Goal: Task Accomplishment & Management: Manage account settings

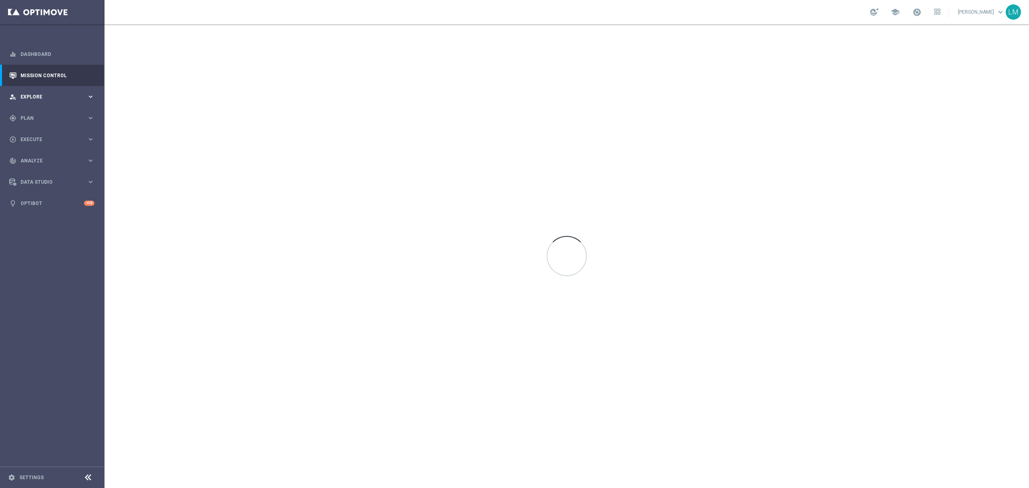
click at [44, 101] on div "person_search Explore keyboard_arrow_right" at bounding box center [52, 96] width 104 height 21
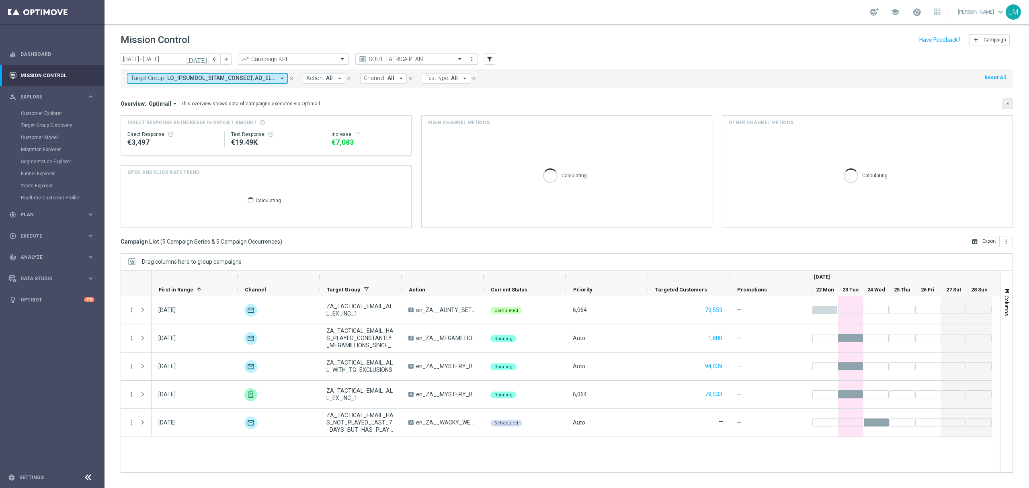
click at [1010, 105] on icon "keyboard_arrow_down" at bounding box center [1008, 104] width 6 height 6
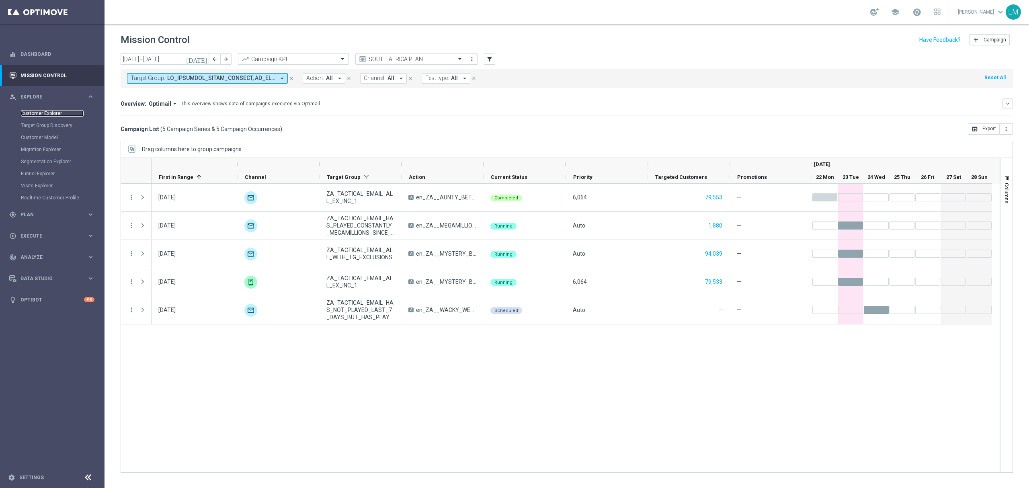
click at [44, 113] on link "Customer Explorer" at bounding box center [52, 113] width 63 height 6
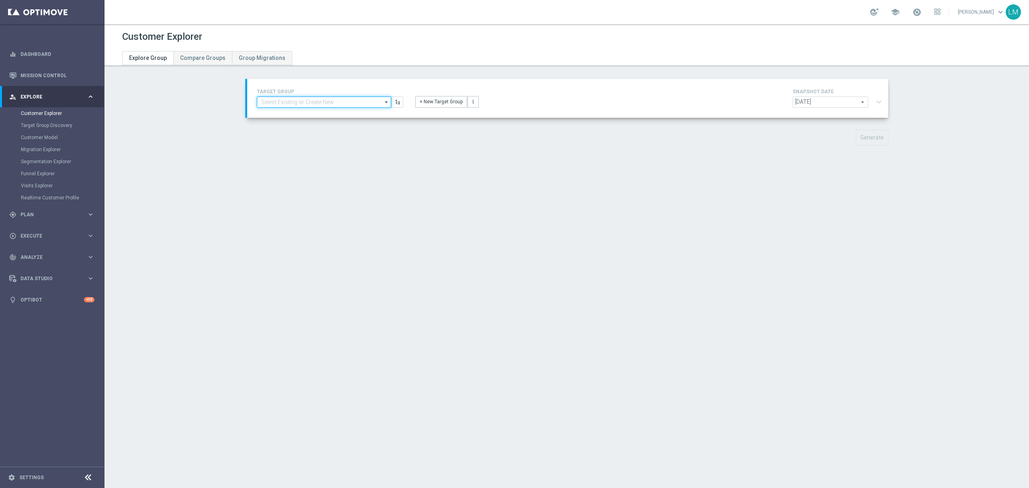
click at [297, 99] on input at bounding box center [324, 101] width 134 height 11
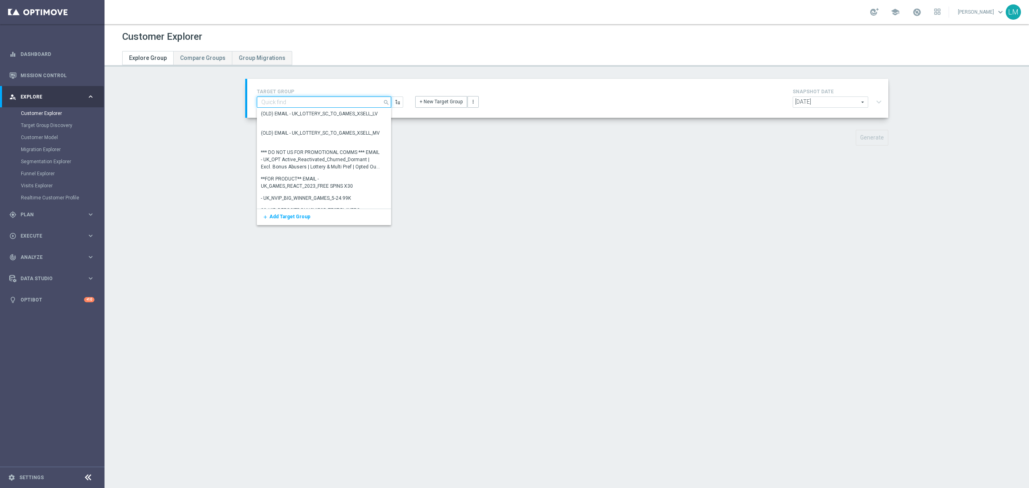
paste input "ZA_TACTICAL_EMAIL_HAS_NOT_PLAYED_IN_21_DAYS_HV"
type input "ZA_TACTICAL_EMAIL_HAS_NOT_PLAYED_IN_21_DAYS_HV"
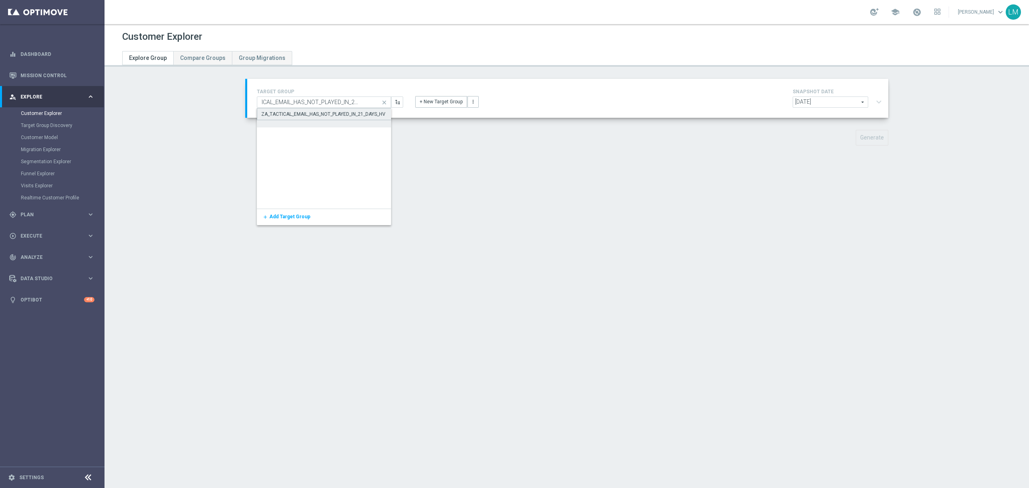
click at [294, 115] on div "ZA_TACTICAL_EMAIL_HAS_NOT_PLAYED_IN_21_DAYS_HV" at bounding box center [323, 114] width 124 height 7
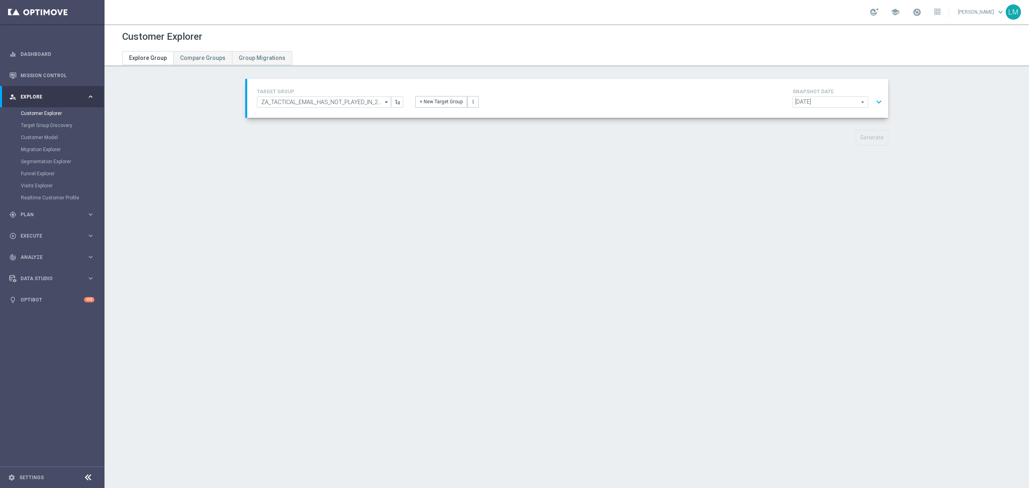
click at [873, 105] on button "expand_more" at bounding box center [879, 101] width 12 height 15
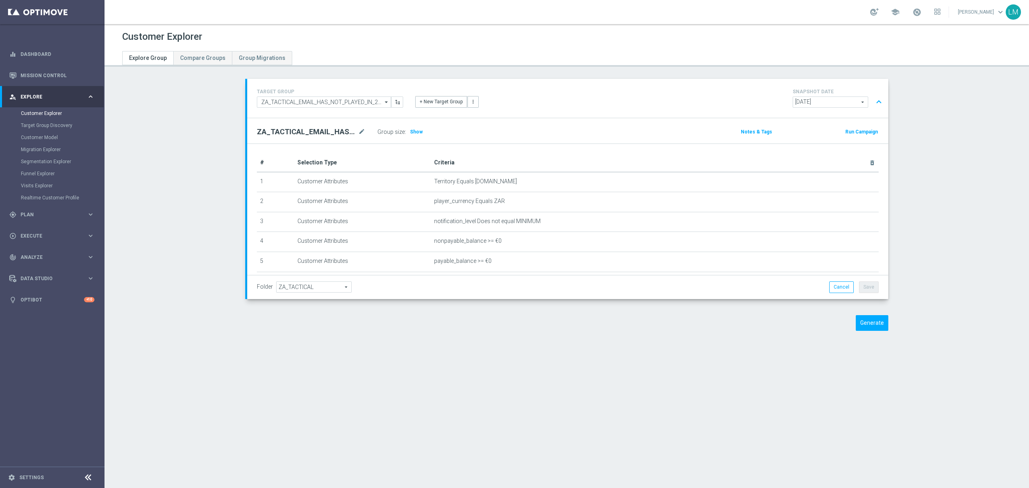
click at [403, 133] on div "Group size : Show" at bounding box center [417, 131] width 80 height 11
click at [418, 133] on div "Group size : Show" at bounding box center [417, 131] width 80 height 11
click at [414, 132] on span "Show" at bounding box center [416, 132] width 13 height 6
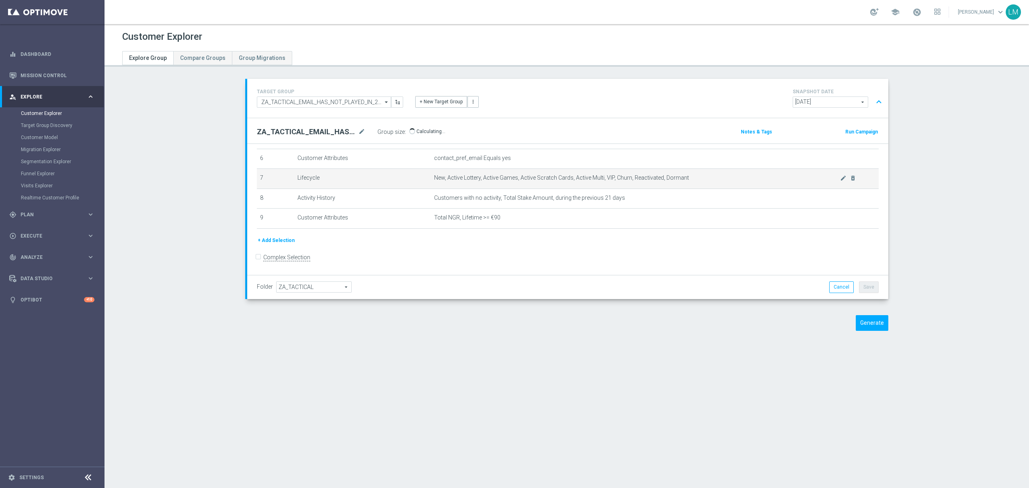
scroll to position [126, 0]
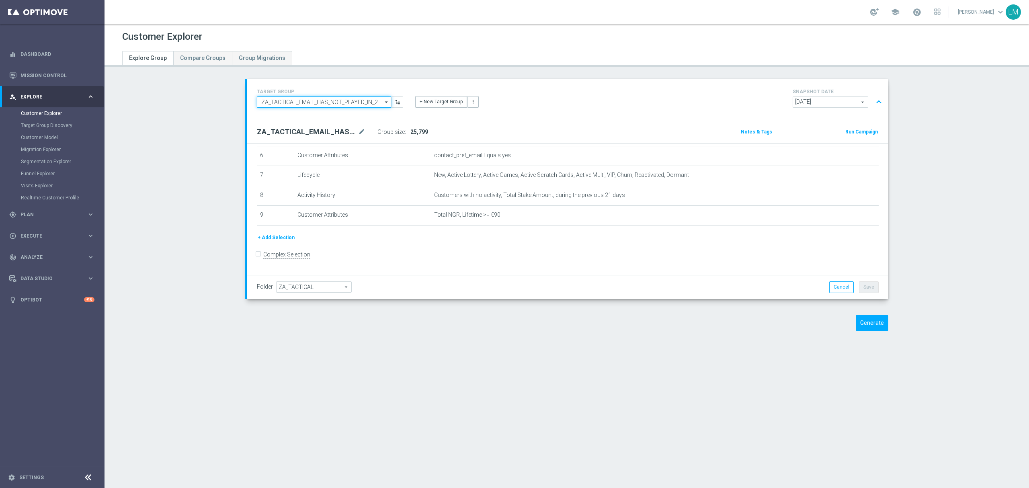
click at [341, 104] on input "ZA_TACTICAL_EMAIL_HAS_NOT_PLAYED_IN_21_DAYS_HV" at bounding box center [324, 101] width 134 height 11
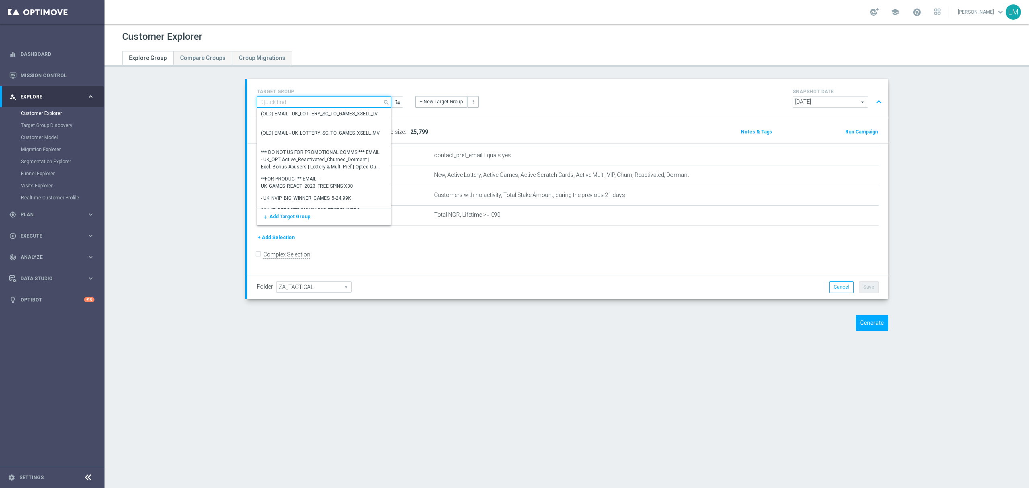
paste input "ZA_TACTICAL_EMAIL_HAS_NOT_PLAYED_IN_21_DAYS_MV"
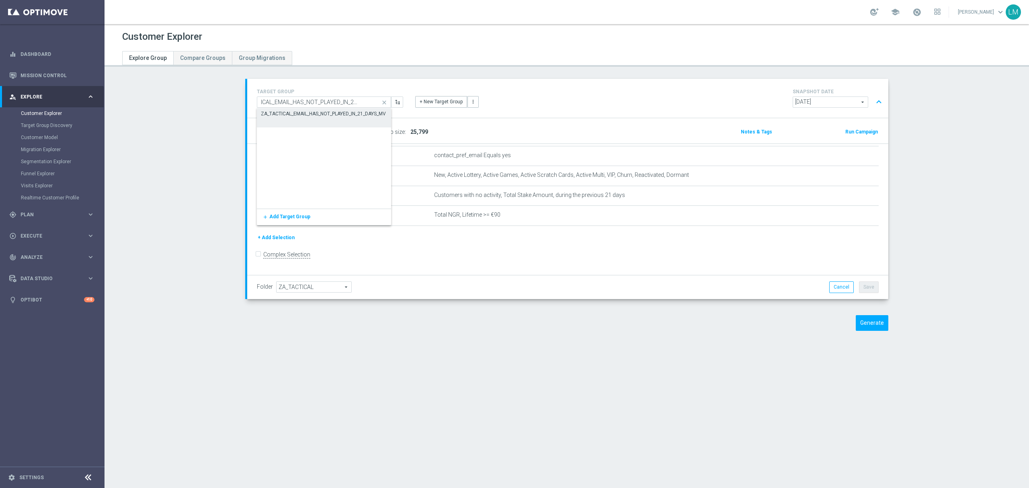
click at [335, 111] on div "ZA_TACTICAL_EMAIL_HAS_NOT_PLAYED_IN_21_DAYS_MV" at bounding box center [323, 113] width 125 height 7
type input "ZA_TACTICAL_EMAIL_HAS_NOT_PLAYED_IN_21_DAYS_MV"
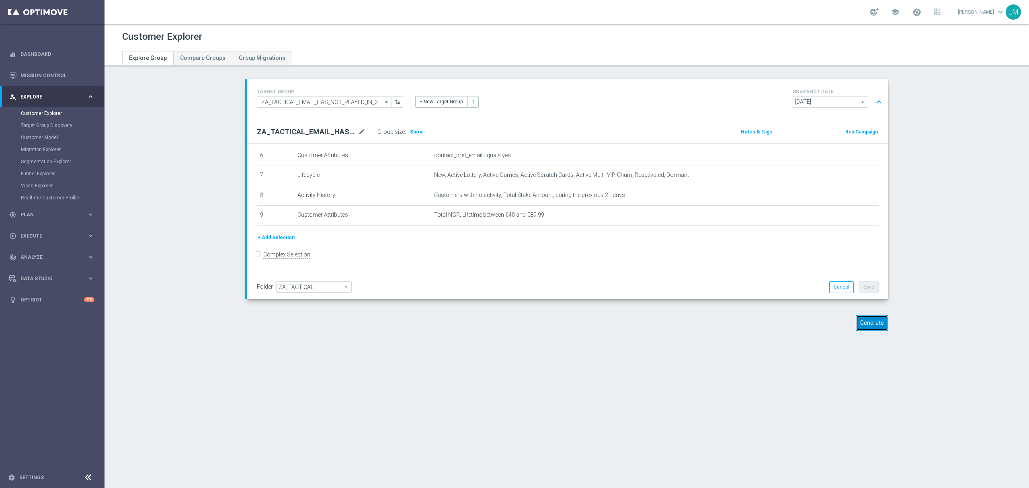
click at [869, 330] on button "Generate" at bounding box center [872, 323] width 33 height 16
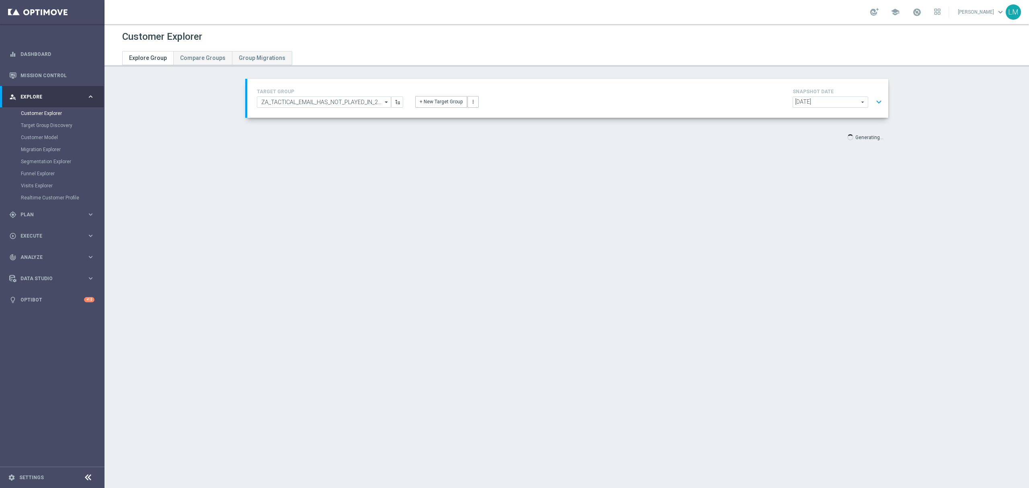
click at [877, 100] on button "expand_more" at bounding box center [879, 101] width 12 height 15
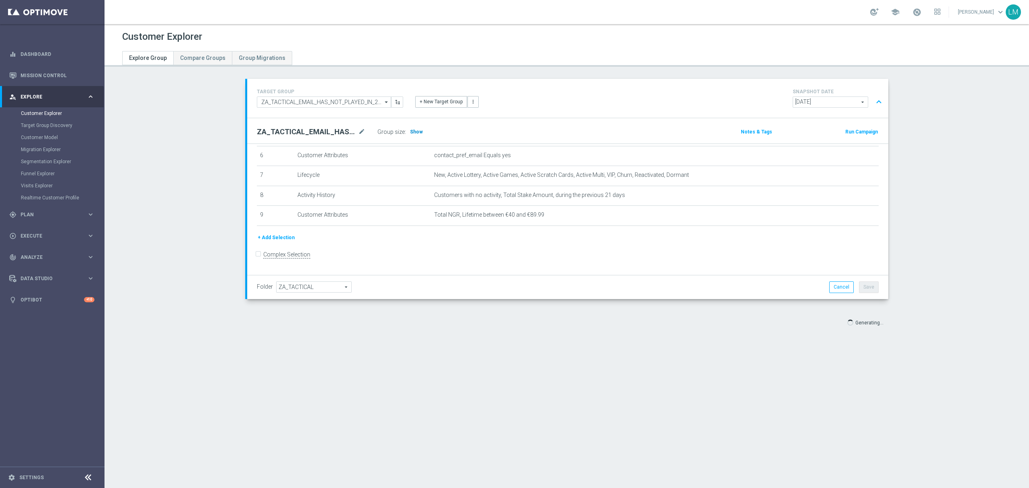
click at [410, 133] on span "Show" at bounding box center [416, 132] width 13 height 6
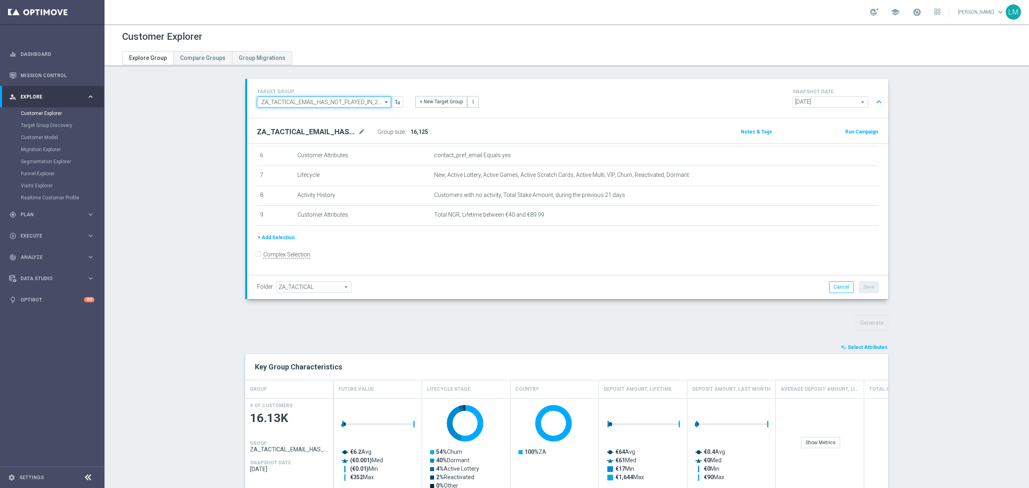
click at [358, 105] on input "ZA_TACTICAL_EMAIL_HAS_NOT_PLAYED_IN_21_DAYS_MV" at bounding box center [324, 101] width 134 height 11
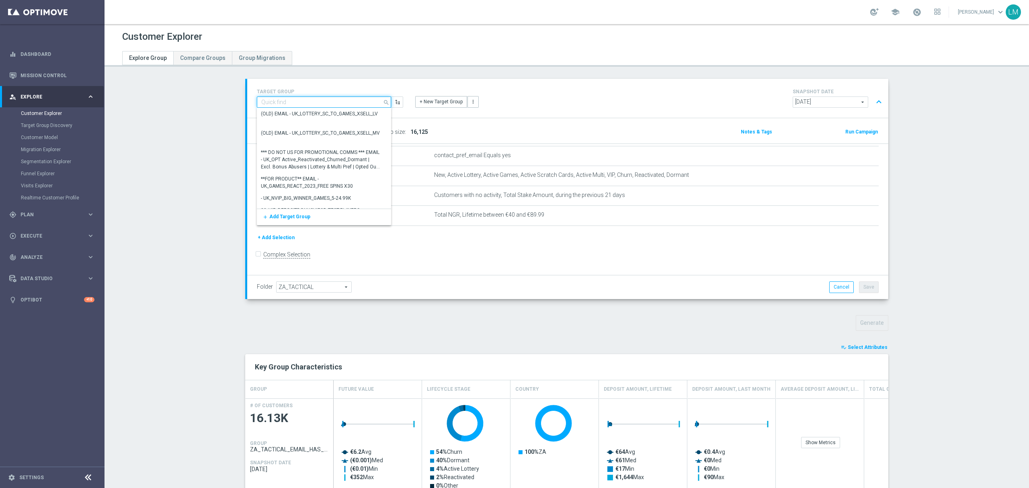
paste input "ZA_TACTICAL_EMAIL_HAS_NOT_PLAYED_IN_21_DAYS_LV"
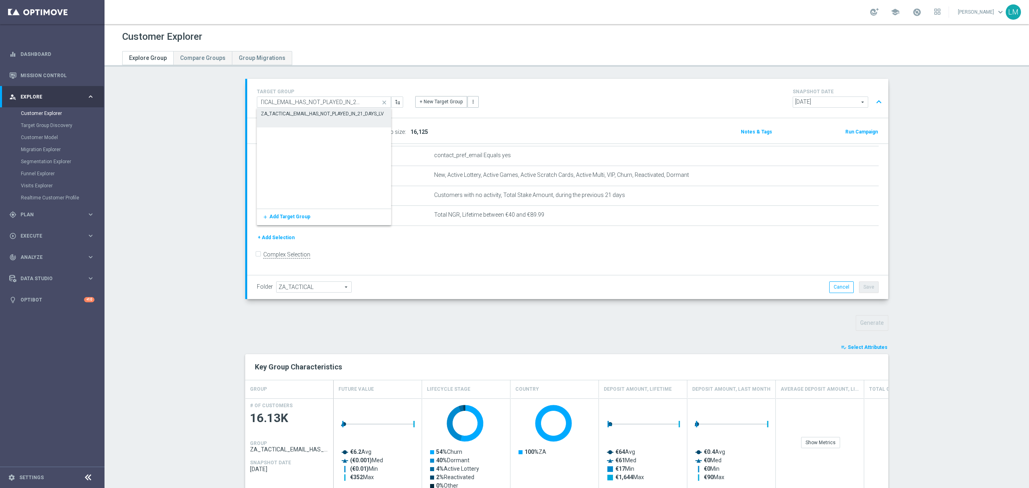
click at [349, 115] on div "ZA_TACTICAL_EMAIL_HAS_NOT_PLAYED_IN_21_DAYS_LV" at bounding box center [322, 113] width 123 height 7
type input "ZA_TACTICAL_EMAIL_HAS_NOT_PLAYED_IN_21_DAYS_LV"
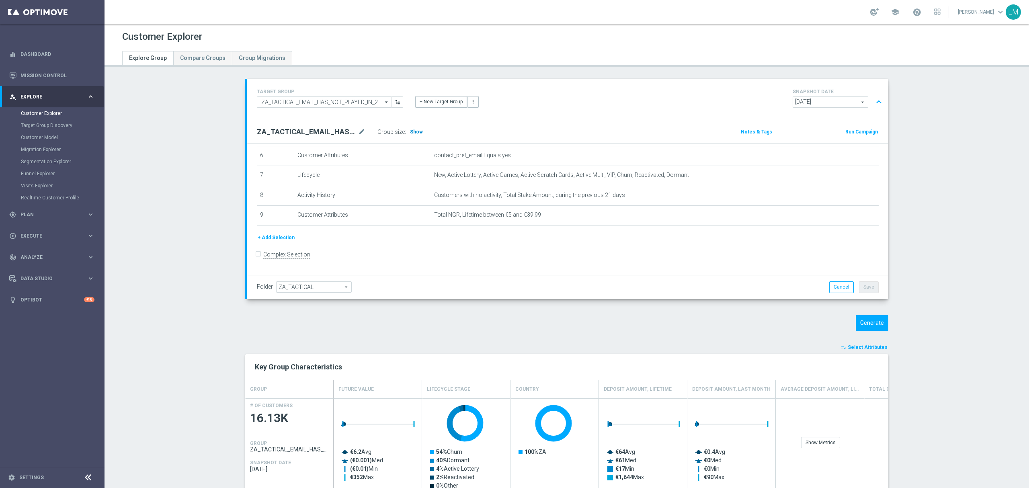
click at [410, 134] on span "Show" at bounding box center [416, 132] width 13 height 6
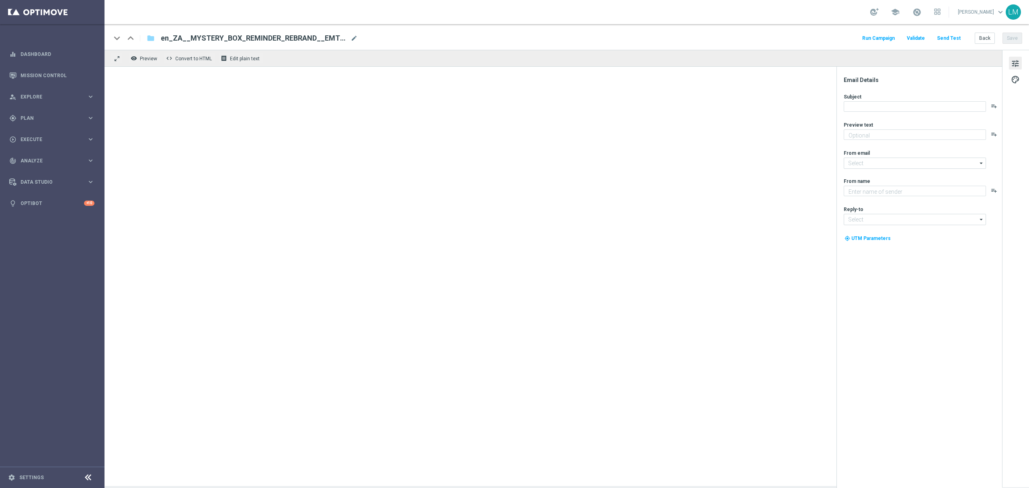
type textarea "Find out before this expires!"
type textarea "Lottoland"
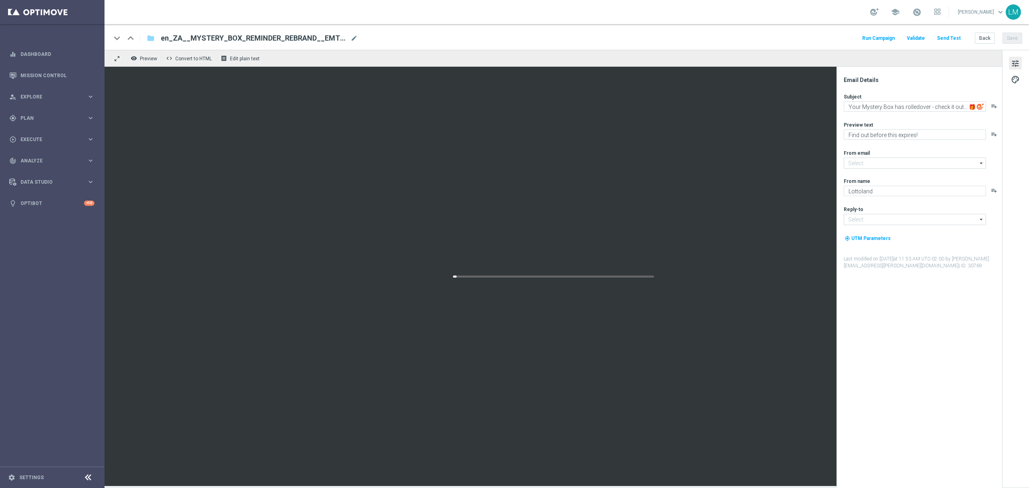
type input "[EMAIL_ADDRESS][DOMAIN_NAME]"
click at [985, 43] on button "Back" at bounding box center [985, 38] width 20 height 11
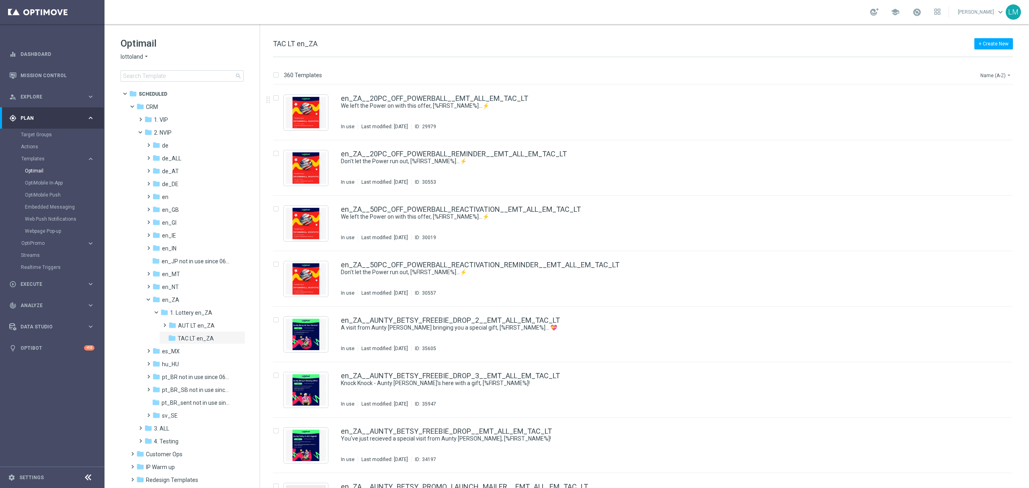
click at [993, 79] on button "Name (A-Z) arrow_drop_down" at bounding box center [995, 75] width 33 height 10
click at [977, 109] on span "Date Modified (Newest)" at bounding box center [982, 112] width 54 height 6
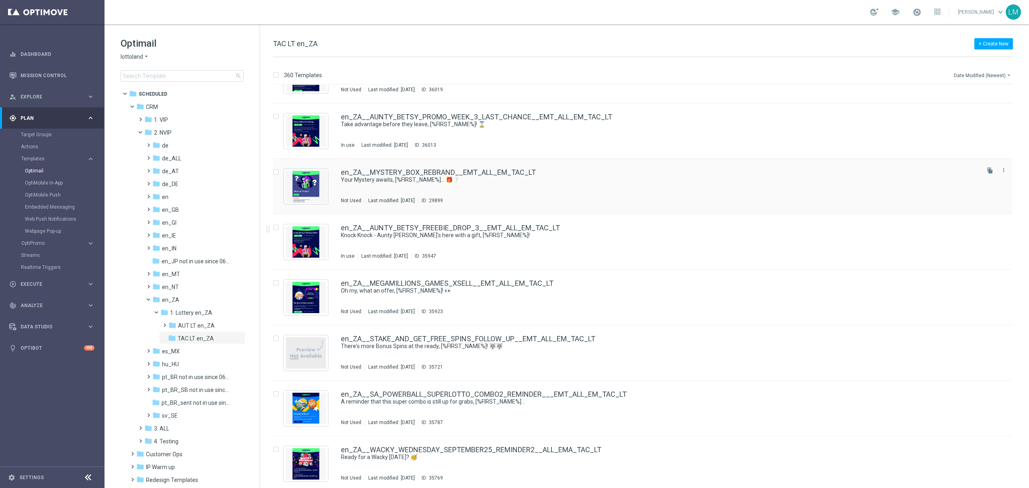
scroll to position [214, 0]
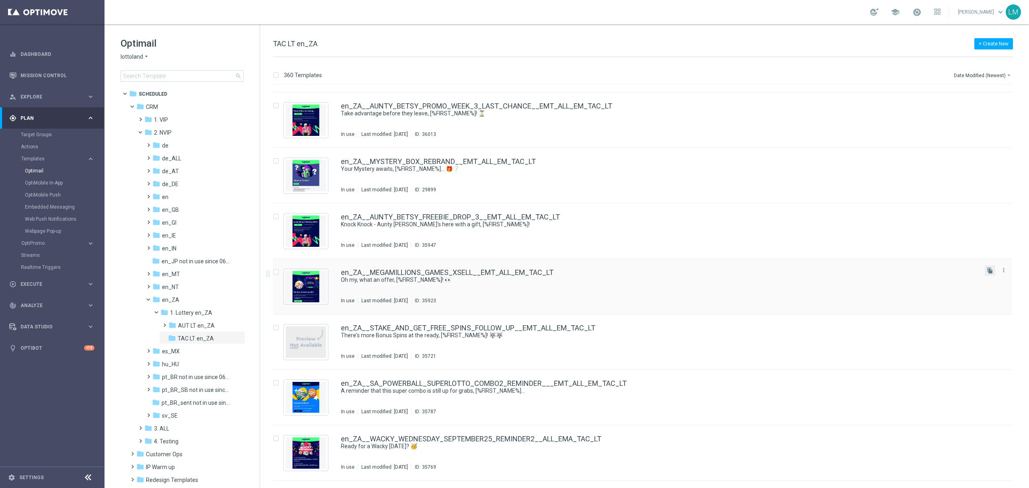
click at [985, 273] on button "file_copy" at bounding box center [990, 270] width 10 height 10
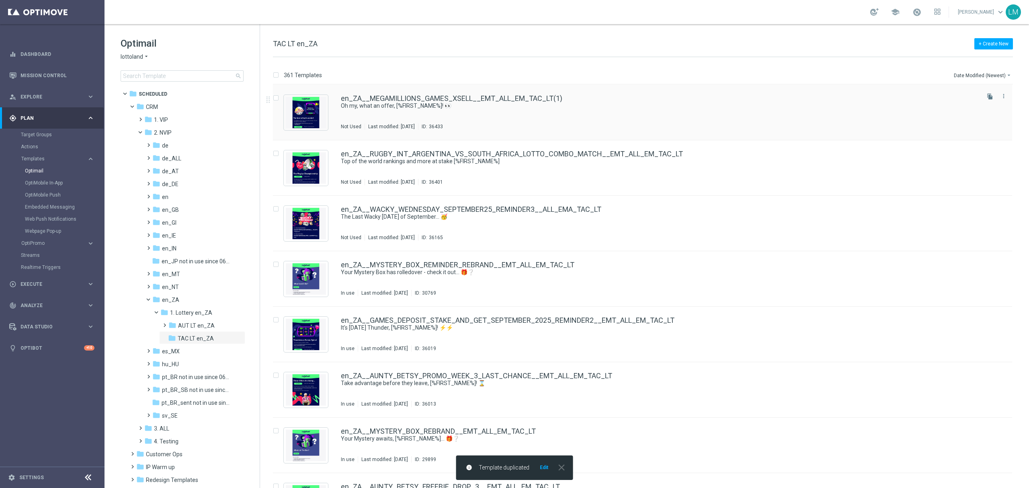
click at [426, 94] on div "en_ZA__MEGAMILLIONS_GAMES_XSELL__EMT_ALL_EM_TAC_LT(1) Oh my, what an offer, [%F…" at bounding box center [642, 112] width 739 height 55
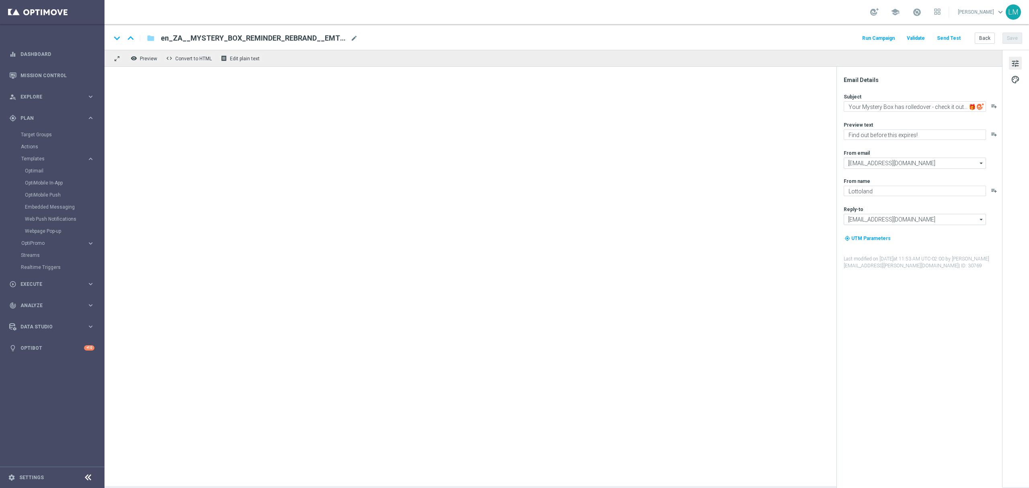
type textarea "Oh my, what an offer, [%FIRST_NAME%]! 👀"
type textarea "Your Bonus Spins and Lotto bets are ready..."
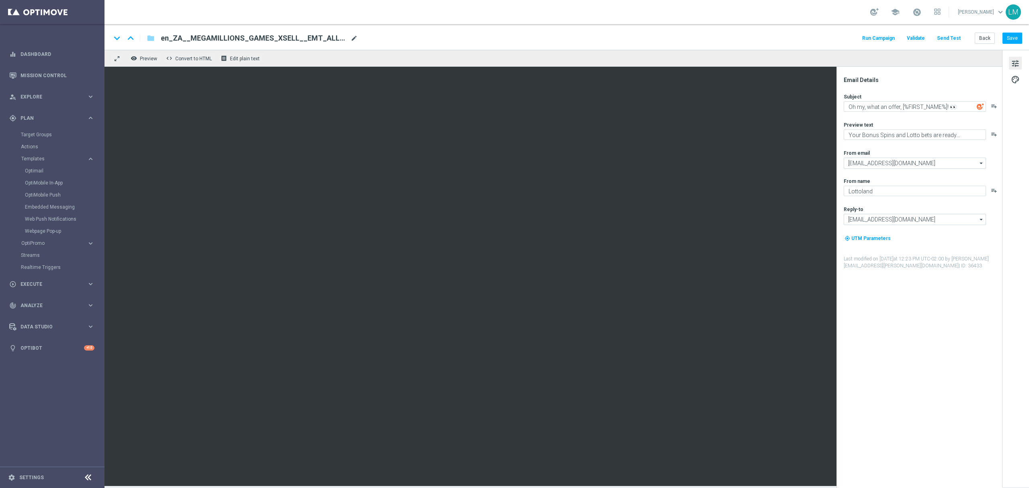
click at [354, 41] on span "mode_edit" at bounding box center [353, 38] width 7 height 7
paste input "EUROMILLIONS_FREE_SPINS_COMBO_ACTIVES__EMT_ALL_EM_TAC_LT"
click at [341, 38] on input "en_ZA__EUROMILLIONS_FREE_SPINS_COMBO_ACTIVES__EMT_ALL_EM_TAC_LT" at bounding box center [260, 38] width 199 height 10
type input "en_ZA__EUROMILLIONS_FREE_SPINS_COMBO_ACTIVES__EMT_ALL_EM_TAC_LT"
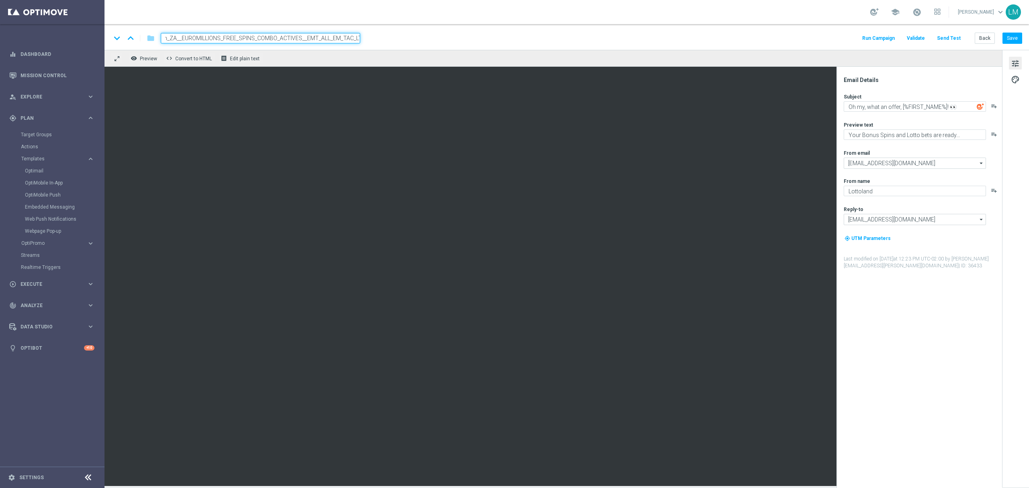
click at [330, 54] on div "remove_red_eye Preview code Convert to HTML receipt Edit plain text" at bounding box center [552, 58] width 897 height 17
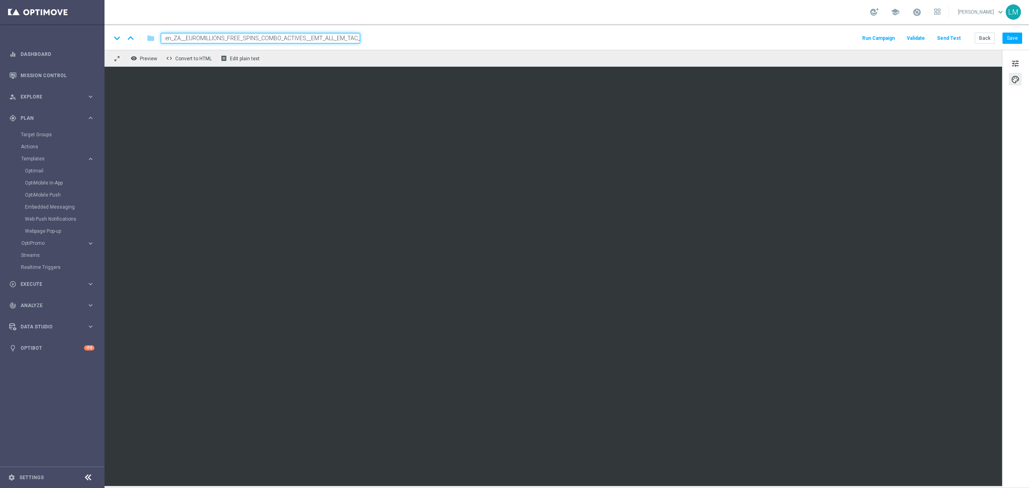
click at [322, 51] on div "remove_red_eye Preview code Convert to HTML receipt Edit plain text" at bounding box center [552, 58] width 897 height 17
click at [322, 34] on input "en_ZA__EUROMILLIONS_FREE_SPINS_COMBO_ACTIVES__EMT_ALL_EM_TAC_LT" at bounding box center [260, 38] width 199 height 10
click at [322, 51] on div "remove_red_eye Preview code Convert to HTML receipt Edit plain text" at bounding box center [552, 58] width 897 height 17
click at [319, 66] on div "remove_red_eye Preview code Convert to HTML receipt Edit plain text" at bounding box center [552, 58] width 897 height 17
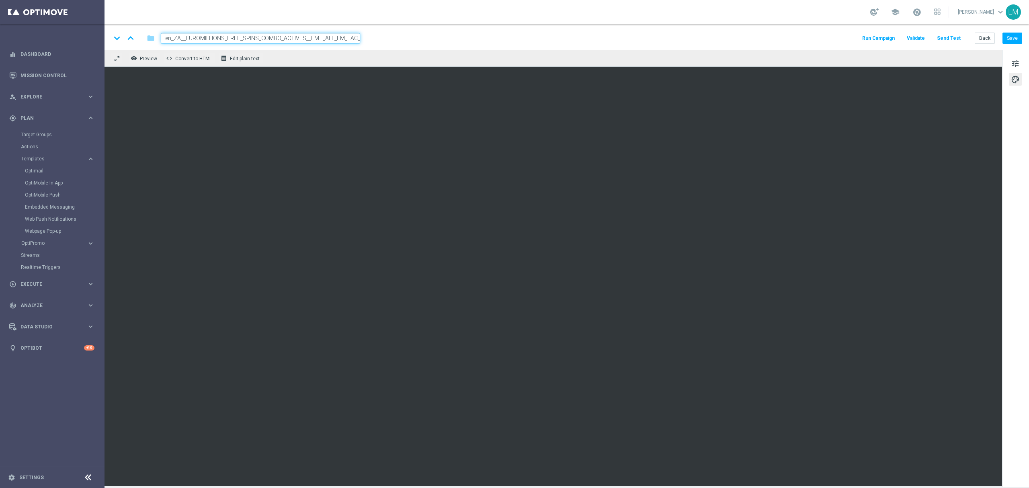
click at [318, 42] on input "en_ZA__EUROMILLIONS_FREE_SPINS_COMBO_ACTIVES__EMT_ALL_EM_TAC_LT" at bounding box center [260, 38] width 199 height 10
click at [320, 49] on div "keyboard_arrow_down keyboard_arrow_up folder en_ZA__EUROMILLIONS_FREE_SPINS_COM…" at bounding box center [566, 37] width 924 height 26
click at [1014, 58] on span "tune" at bounding box center [1015, 63] width 9 height 10
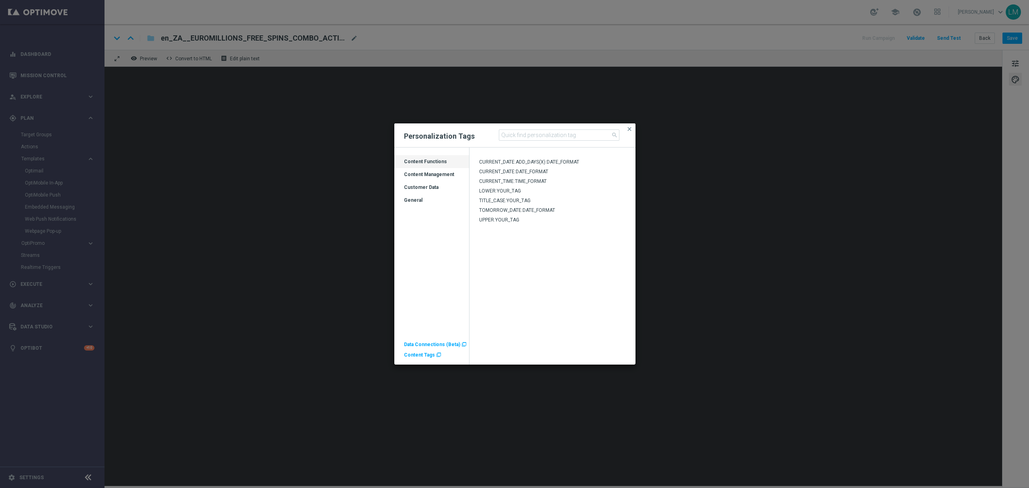
click at [417, 203] on div "General" at bounding box center [431, 203] width 75 height 13
click at [424, 192] on div "Customer Data" at bounding box center [431, 190] width 75 height 13
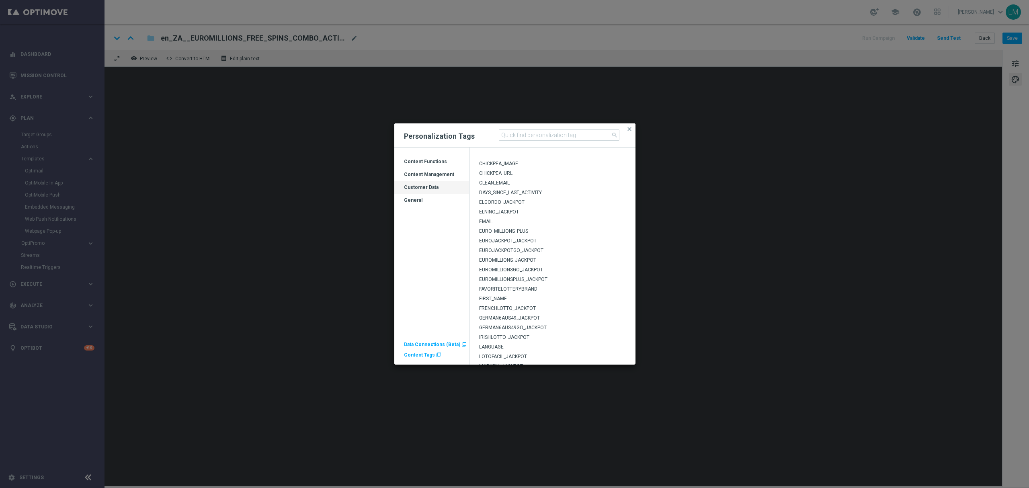
scroll to position [13, 0]
click at [510, 275] on span "EUROMILLIONS_JACKPOT" at bounding box center [507, 275] width 57 height 6
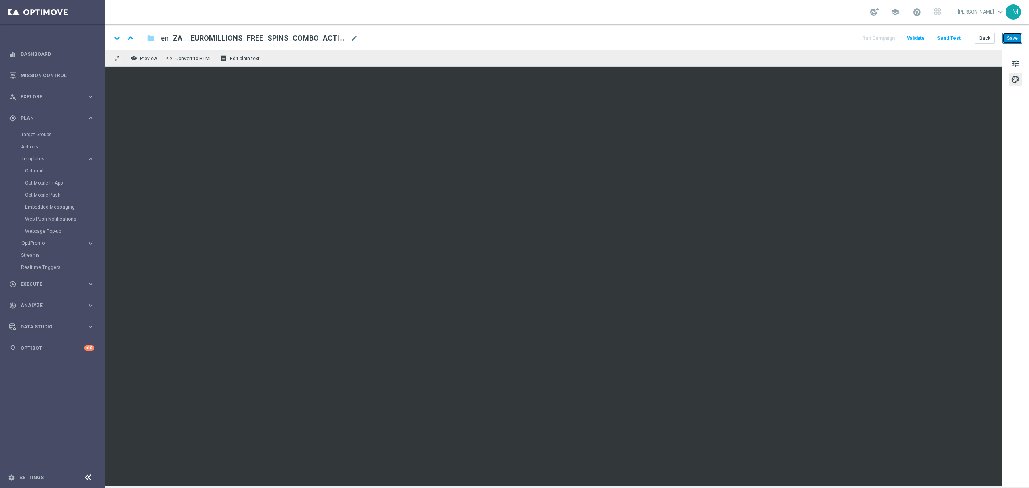
click at [1015, 43] on button "Save" at bounding box center [1012, 38] width 20 height 11
click at [1012, 34] on button "Save" at bounding box center [1012, 38] width 20 height 11
